Goal: Information Seeking & Learning: Understand process/instructions

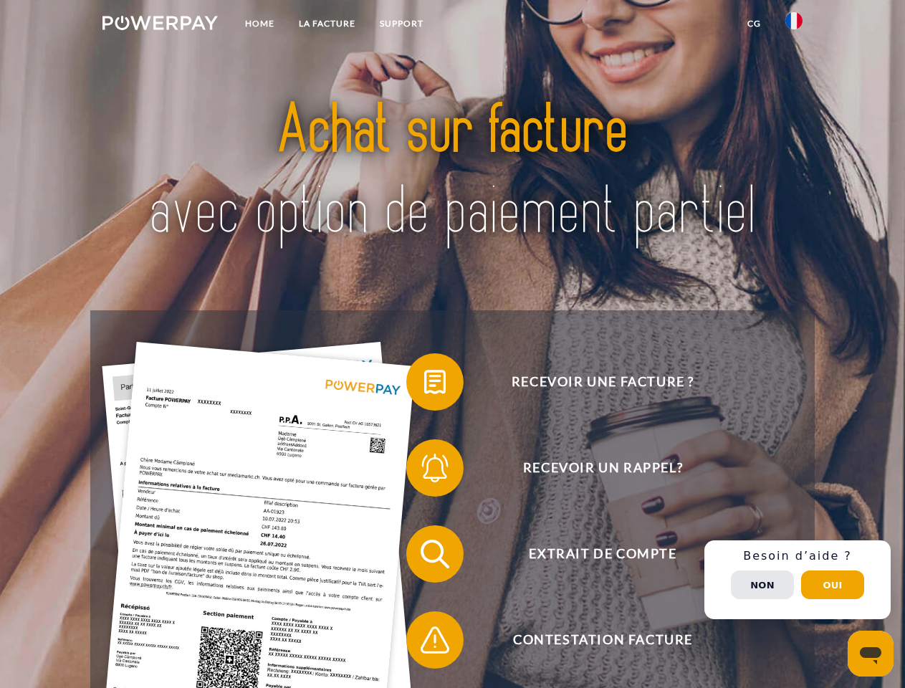
click at [160, 25] on img at bounding box center [159, 23] width 115 height 14
click at [794, 25] on img at bounding box center [793, 20] width 17 height 17
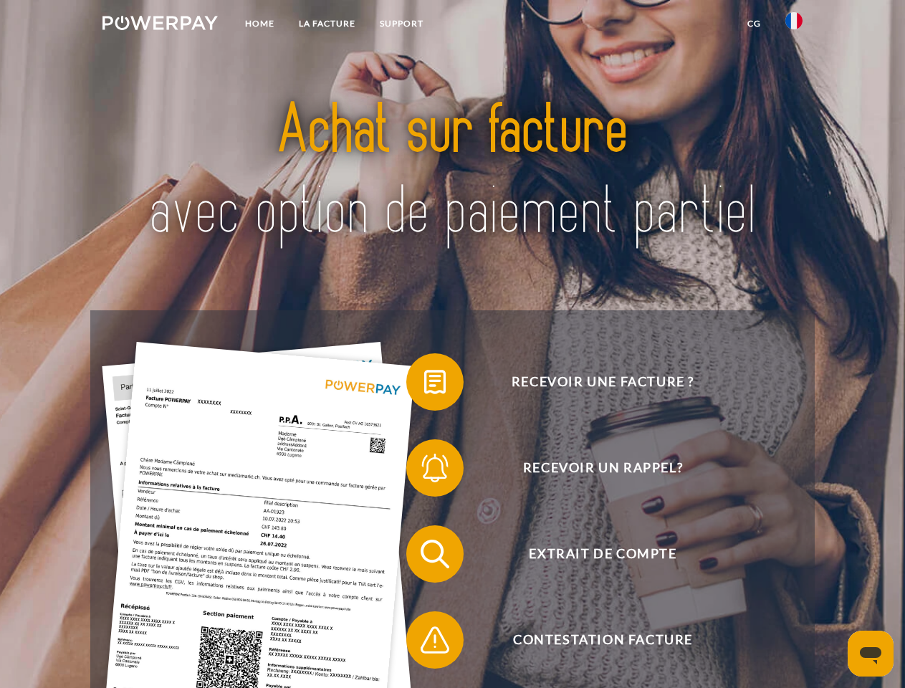
click at [754, 24] on link "CG" at bounding box center [754, 24] width 38 height 26
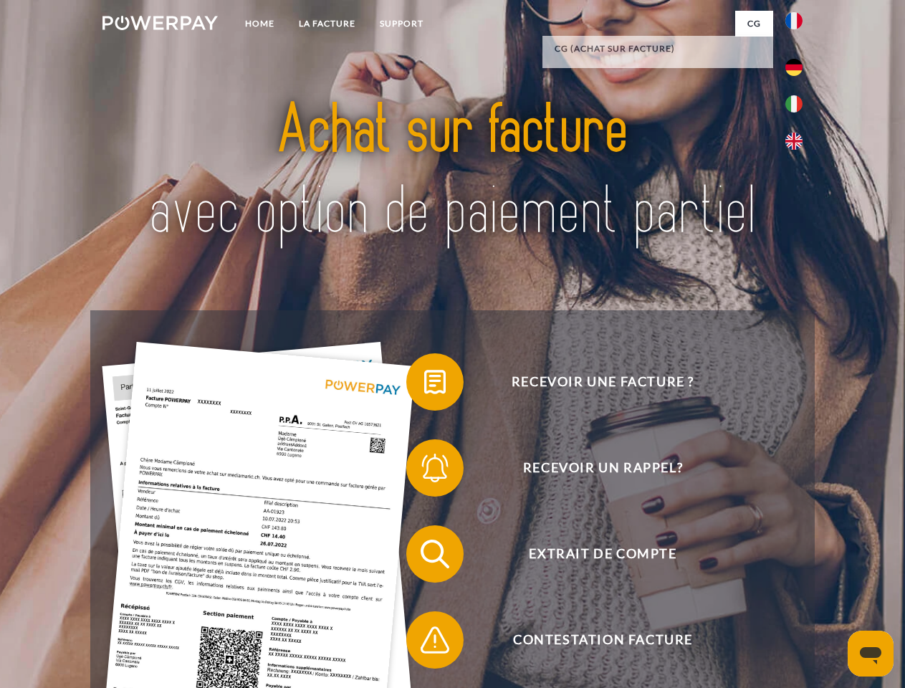
click at [424, 385] on span at bounding box center [414, 382] width 72 height 72
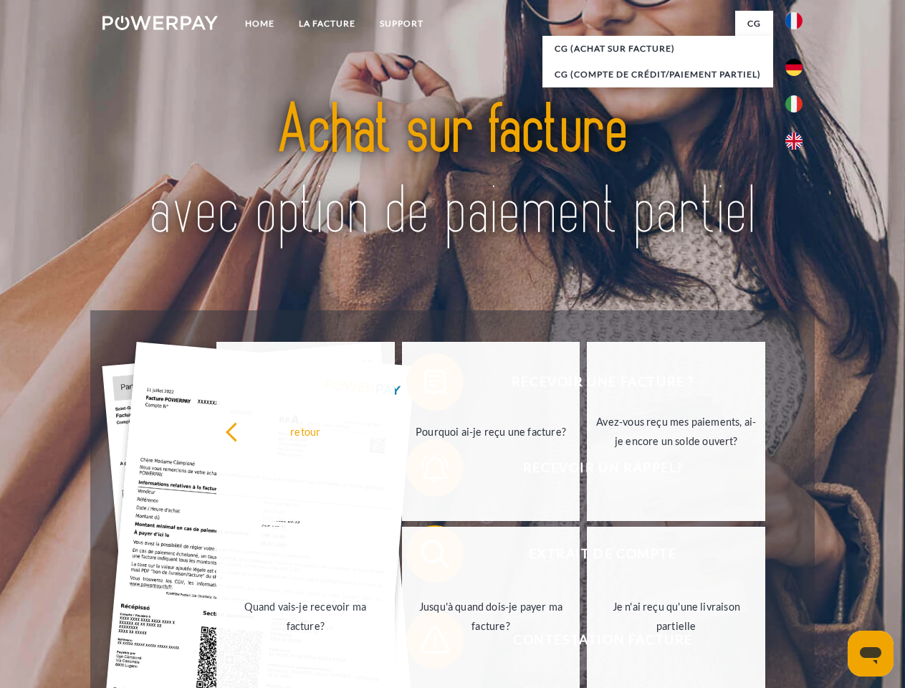
click at [424, 471] on div "Recevoir une facture ? Recevoir un rappel? Extrait de compte retour" at bounding box center [451, 596] width 723 height 573
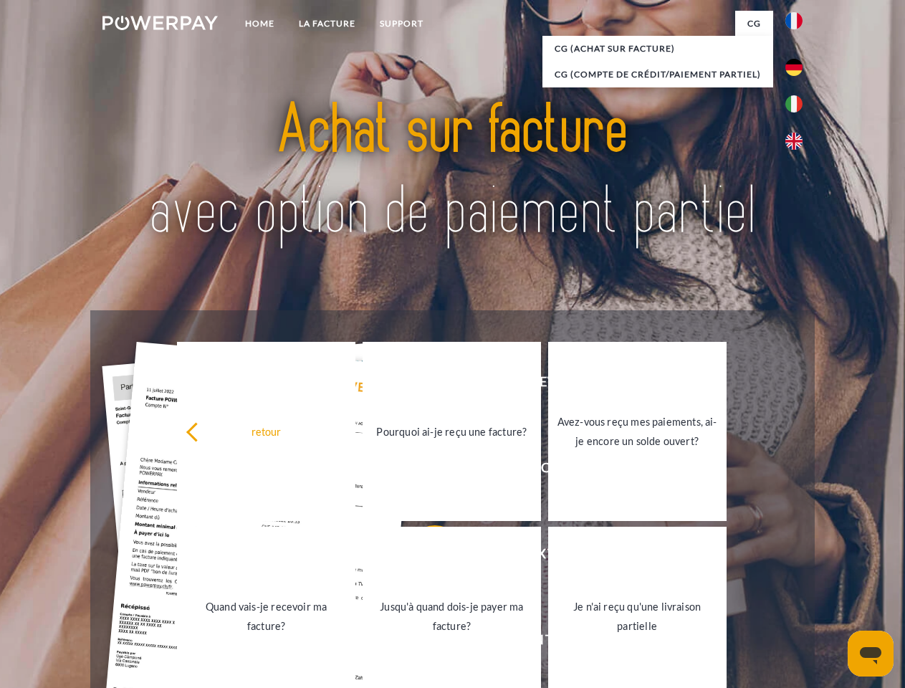
click at [424, 557] on link "Jusqu'à quand dois-je payer ma facture?" at bounding box center [451, 615] width 178 height 179
click at [424, 643] on span at bounding box center [414, 640] width 72 height 72
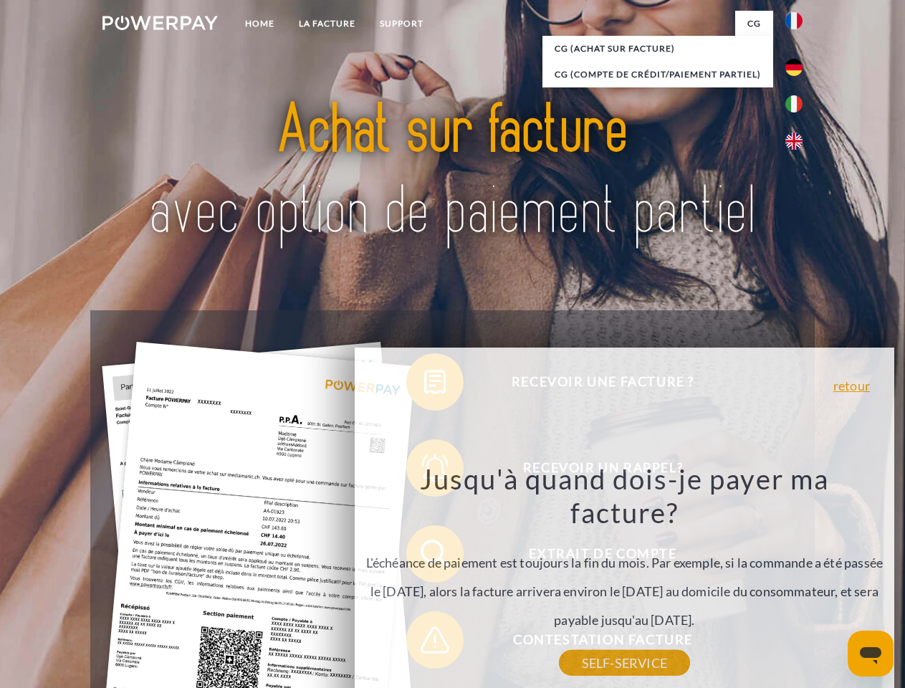
click at [797, 580] on div "Recevoir une facture ? Recevoir un rappel? Extrait de compte retour" at bounding box center [451, 596] width 723 height 573
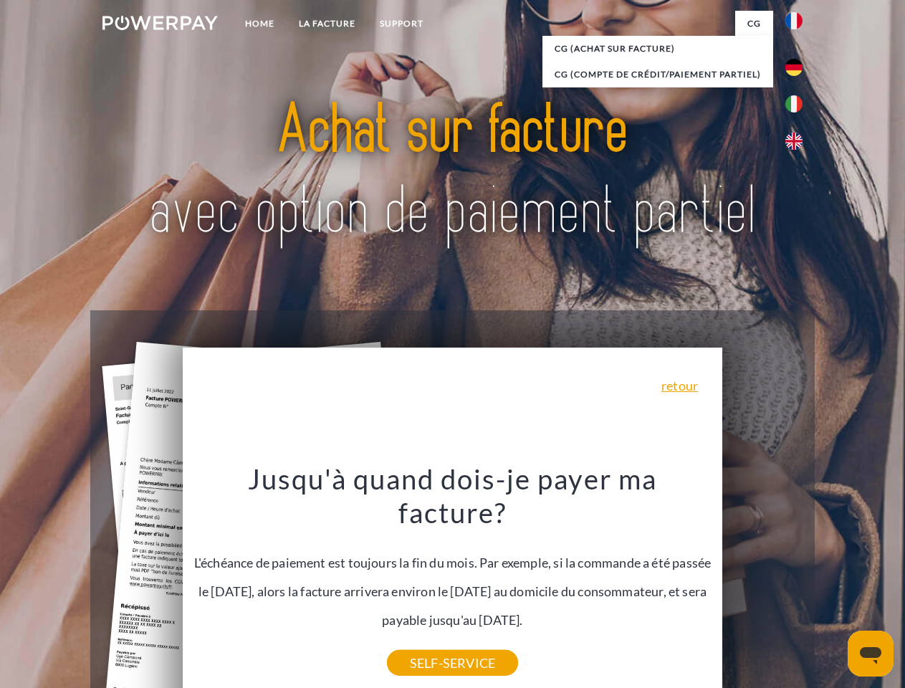
click at [762, 582] on span "Extrait de compte" at bounding box center [602, 553] width 351 height 57
click at [832, 585] on header "Home LA FACTURE Support" at bounding box center [452, 494] width 905 height 989
